Goal: Information Seeking & Learning: Compare options

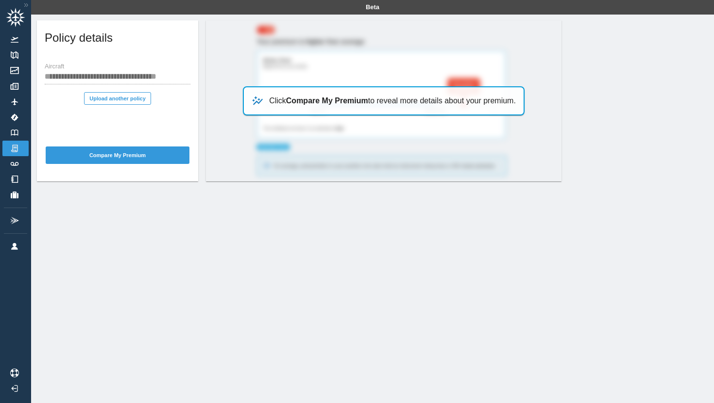
click at [318, 106] on div "Click Compare My Premium to reveal more details about your premium." at bounding box center [384, 100] width 282 height 29
click at [296, 103] on b "Compare My Premium" at bounding box center [327, 101] width 82 height 8
click at [146, 156] on button "Compare My Premium" at bounding box center [118, 155] width 144 height 17
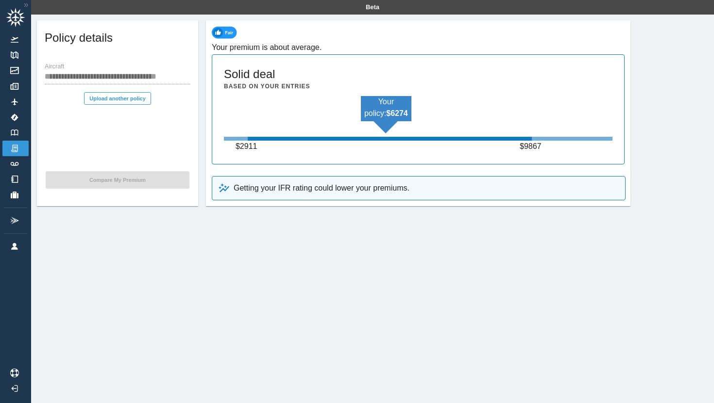
click at [265, 51] on h6 "Your premium is about average." at bounding box center [418, 48] width 413 height 14
click at [251, 76] on h5 "Solid deal" at bounding box center [249, 74] width 51 height 16
click at [251, 85] on h6 "Based on your entries" at bounding box center [267, 86] width 86 height 9
click at [119, 97] on button "Upload another policy" at bounding box center [117, 98] width 67 height 13
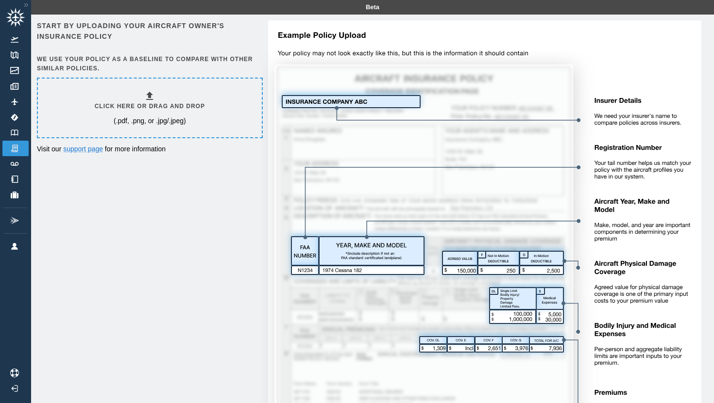
click at [142, 102] on h6 "Click here or drag and drop" at bounding box center [150, 106] width 110 height 9
click at [126, 110] on h6 "Click here or drag and drop" at bounding box center [150, 106] width 110 height 9
click at [173, 105] on h6 "Click here or drag and drop" at bounding box center [150, 106] width 110 height 9
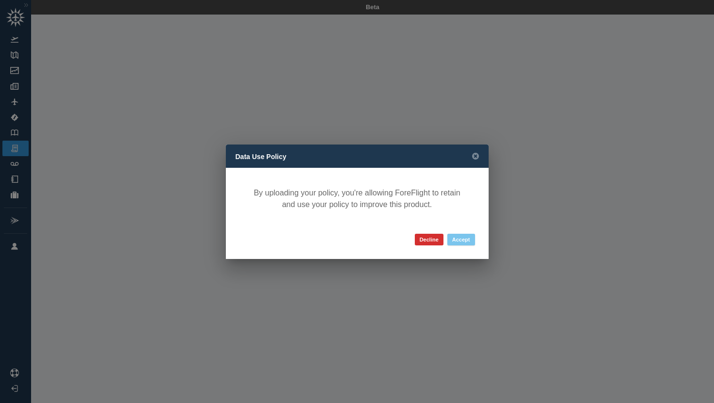
click at [465, 238] on button "Accept" at bounding box center [461, 240] width 28 height 12
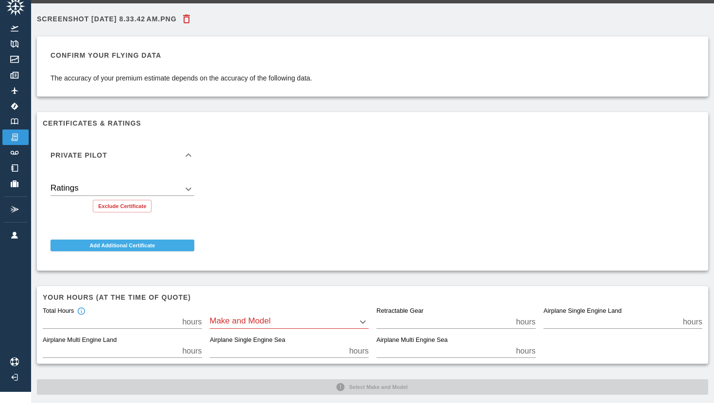
scroll to position [23, 0]
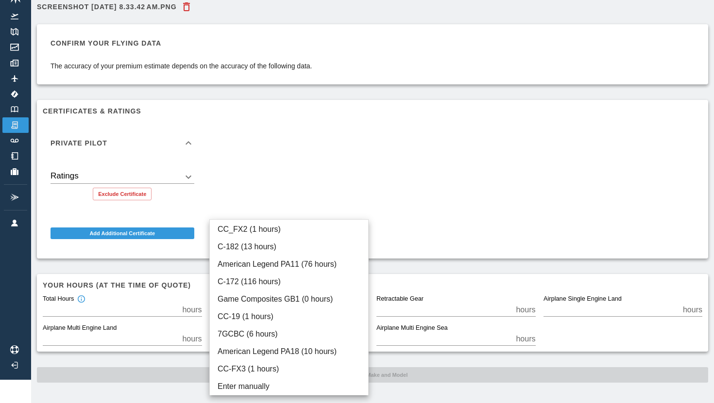
click at [254, 303] on body "Beta Screenshot [DATE] 8.33.42 AM.png Confirm your flying data The accuracy of …" at bounding box center [357, 178] width 714 height 403
click at [407, 261] on div at bounding box center [357, 201] width 714 height 403
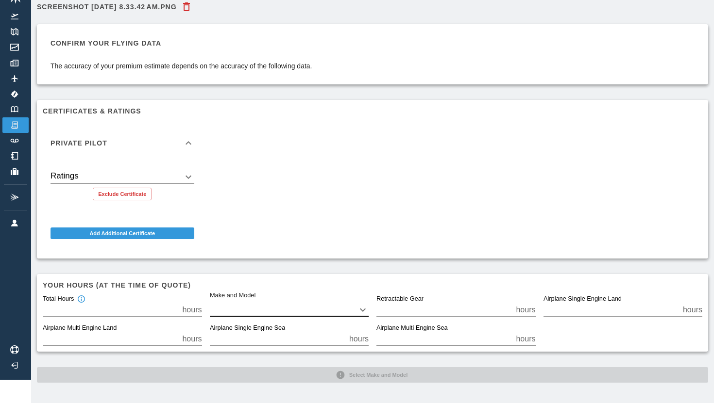
click at [304, 267] on div "Confirm your flying data The accuracy of your premium estimate depends on the a…" at bounding box center [372, 191] width 671 height 335
click at [307, 319] on div "Airplane Single Engine Sea * hours" at bounding box center [285, 331] width 167 height 29
click at [307, 318] on div "Airplane Single Engine Sea * hours" at bounding box center [285, 331] width 167 height 29
click at [303, 307] on body "Beta Screenshot 2025-10-06 at 8.33.42 AM.png Confirm your flying data The accur…" at bounding box center [357, 178] width 714 height 403
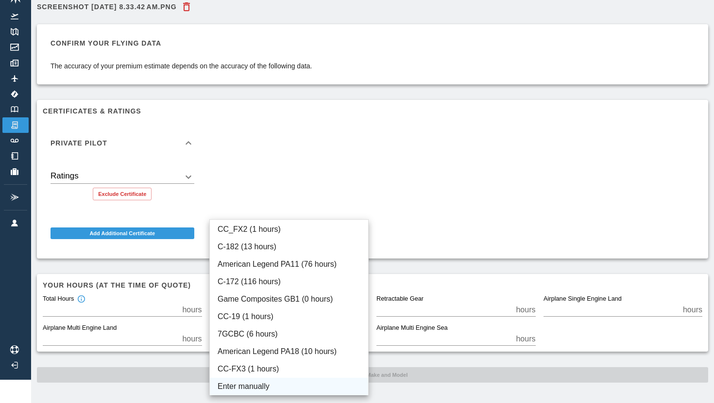
click at [266, 385] on li "Enter manually" at bounding box center [289, 386] width 158 height 17
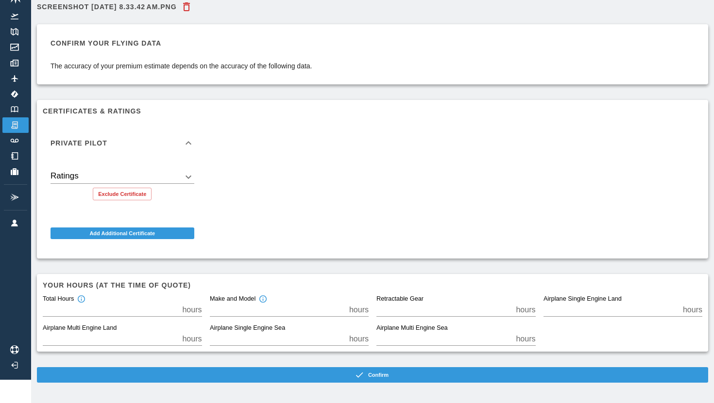
click at [301, 313] on input "*" at bounding box center [277, 310] width 135 height 14
type input "**"
click at [322, 266] on div "Confirm your flying data The accuracy of your premium estimate depends on the a…" at bounding box center [372, 191] width 671 height 335
click at [264, 300] on icon "Total hours in the make and model of the insured aircraft" at bounding box center [262, 299] width 9 height 9
click at [354, 310] on p "hours" at bounding box center [358, 310] width 19 height 12
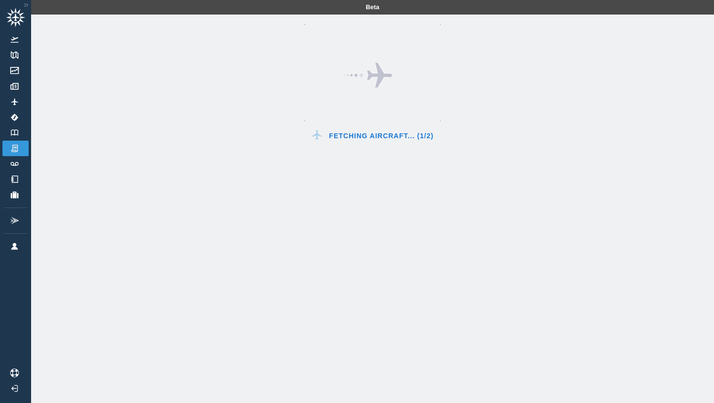
scroll to position [15, 0]
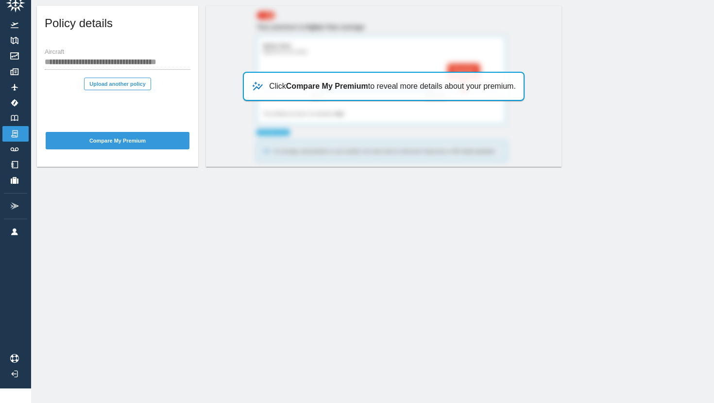
click at [115, 76] on div "**********" at bounding box center [118, 70] width 146 height 42
click at [115, 92] on div "**********" at bounding box center [117, 71] width 161 height 53
click at [115, 88] on button "Upload another policy" at bounding box center [117, 84] width 67 height 13
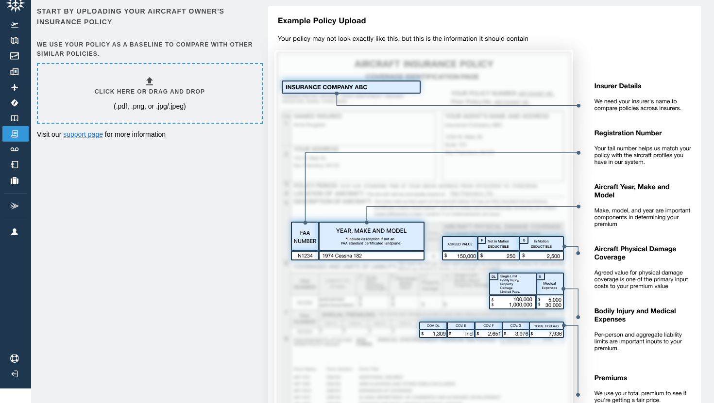
click at [157, 86] on div "Click here or drag and drop (.pdf, .png, or .jpg/.jpeg)" at bounding box center [150, 93] width 110 height 35
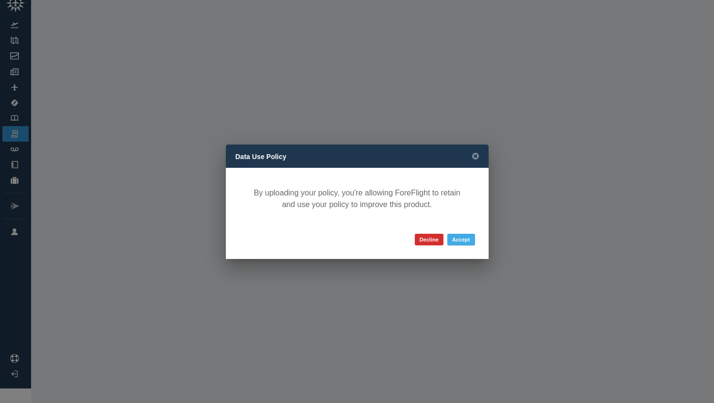
click at [461, 244] on button "Accept" at bounding box center [461, 240] width 28 height 12
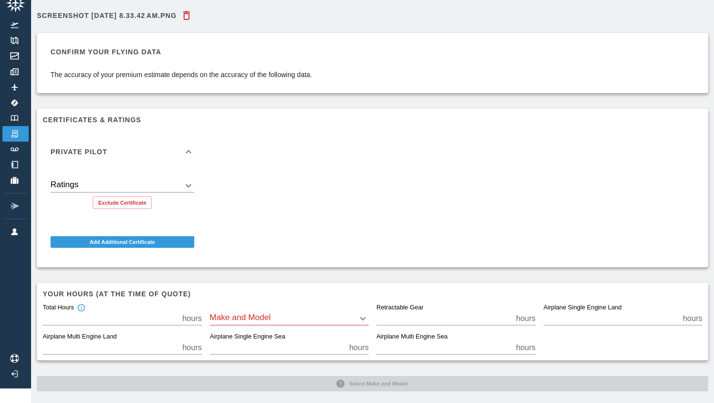
scroll to position [23, 0]
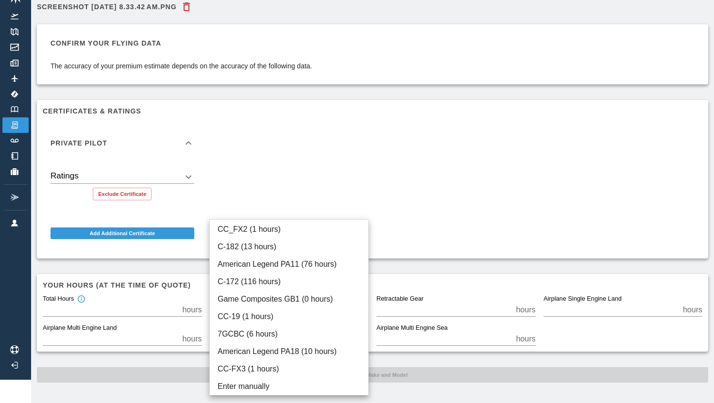
click at [251, 305] on body "Beta Screenshot [DATE] 8.33.42 AM.png Confirm your flying data The accuracy of …" at bounding box center [357, 178] width 714 height 403
click at [288, 264] on li "American Legend PA11 (76 hours)" at bounding box center [289, 264] width 158 height 17
type input "****"
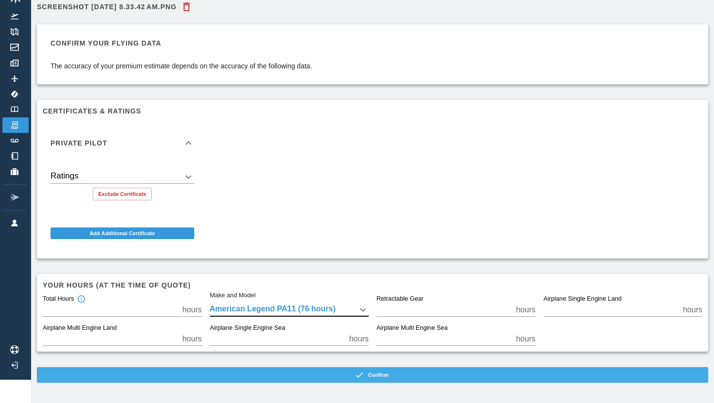
click at [310, 370] on button "Confirm" at bounding box center [372, 375] width 671 height 16
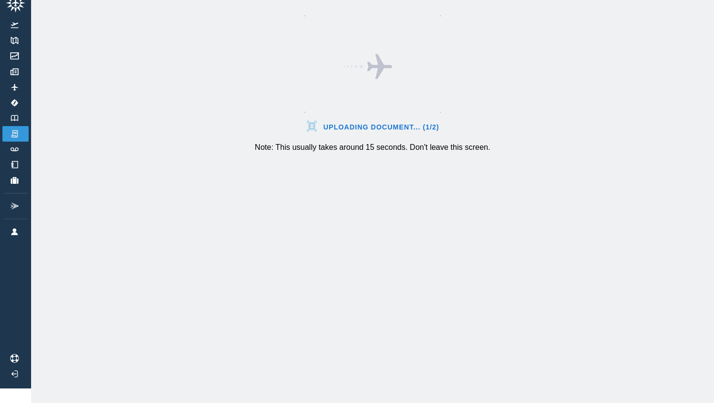
scroll to position [15, 0]
